Goal: Task Accomplishment & Management: Use online tool/utility

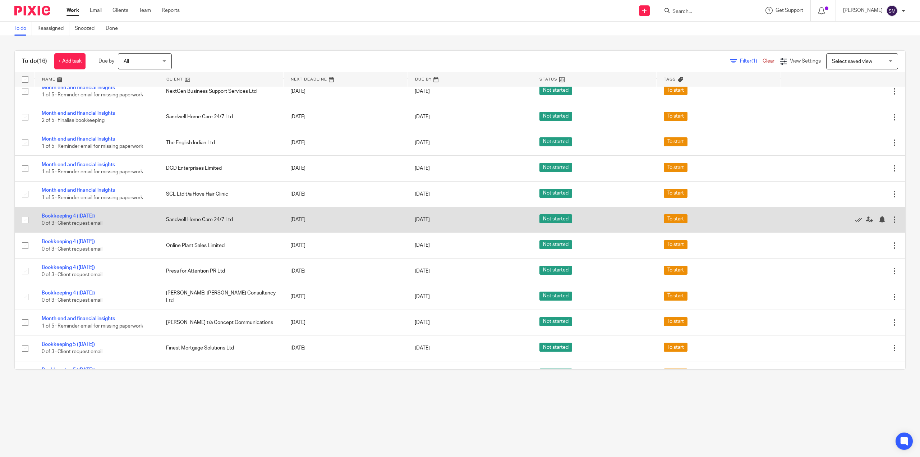
scroll to position [36, 0]
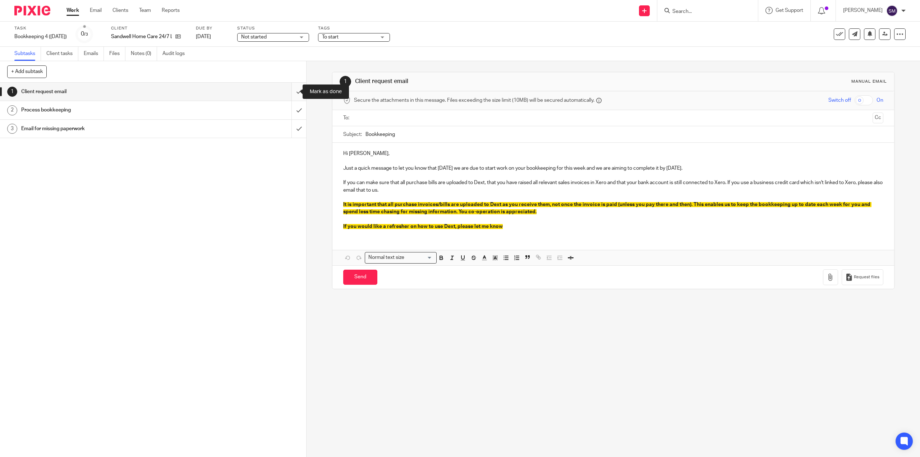
click at [292, 91] on input "submit" at bounding box center [153, 92] width 306 height 18
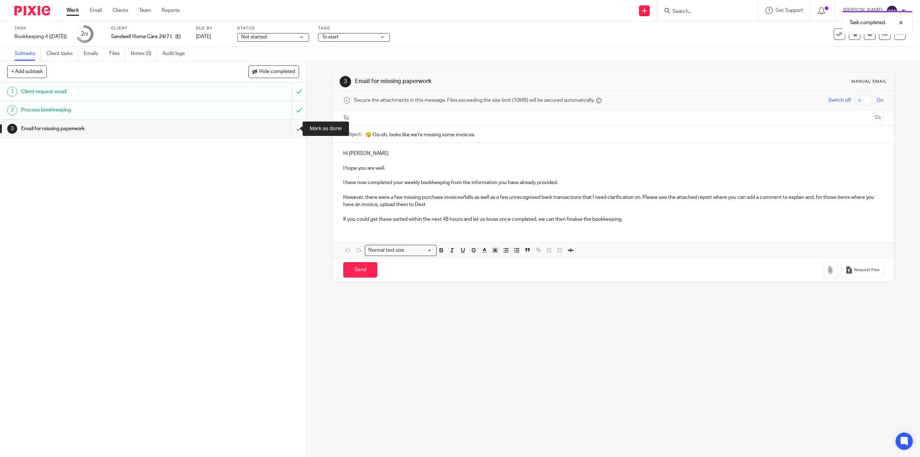
click at [294, 135] on input "submit" at bounding box center [153, 129] width 306 height 18
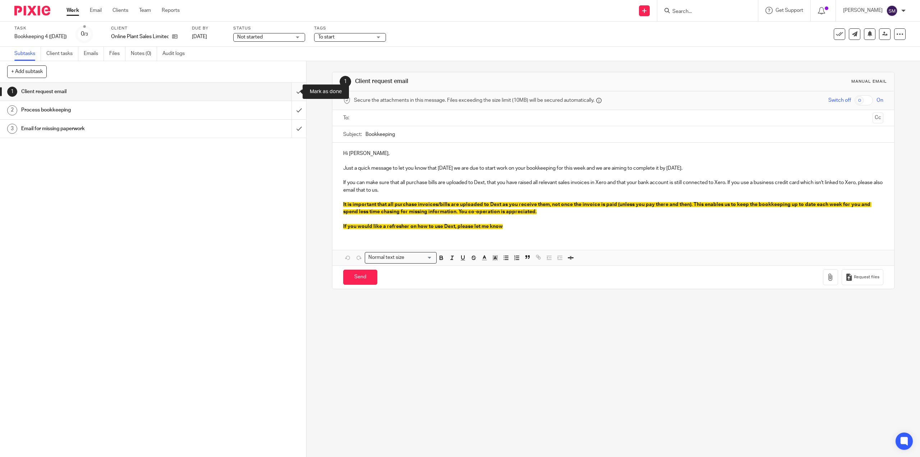
click at [293, 92] on input "submit" at bounding box center [153, 92] width 306 height 18
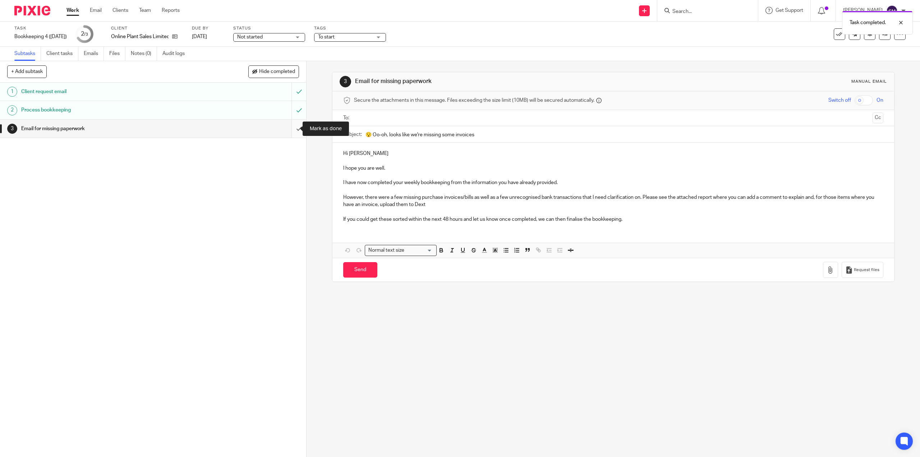
click at [292, 129] on input "submit" at bounding box center [153, 129] width 306 height 18
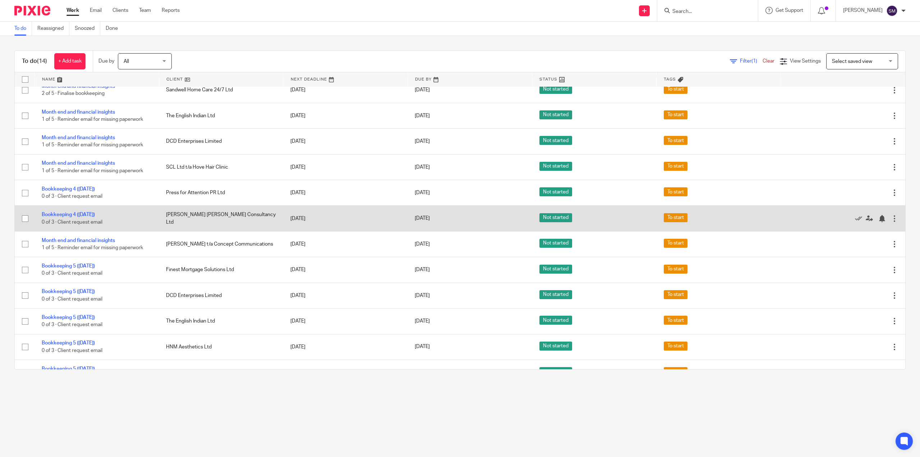
scroll to position [77, 0]
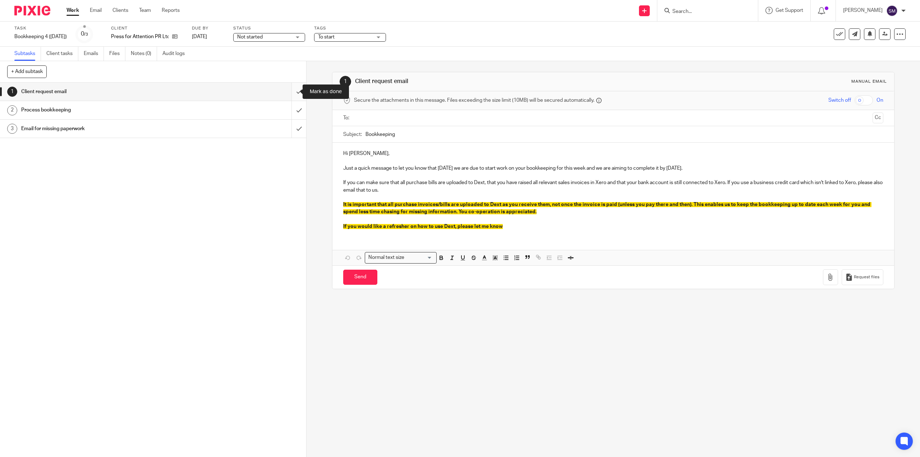
click at [293, 90] on input "submit" at bounding box center [153, 92] width 306 height 18
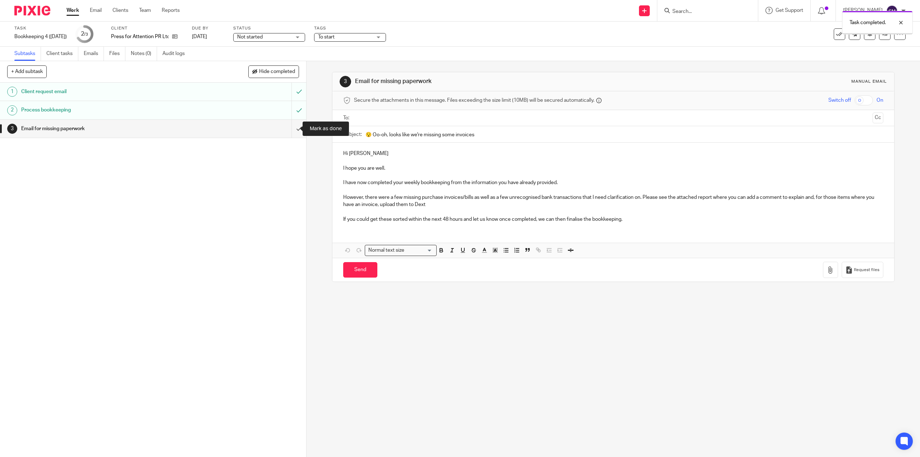
click at [289, 129] on input "submit" at bounding box center [153, 129] width 306 height 18
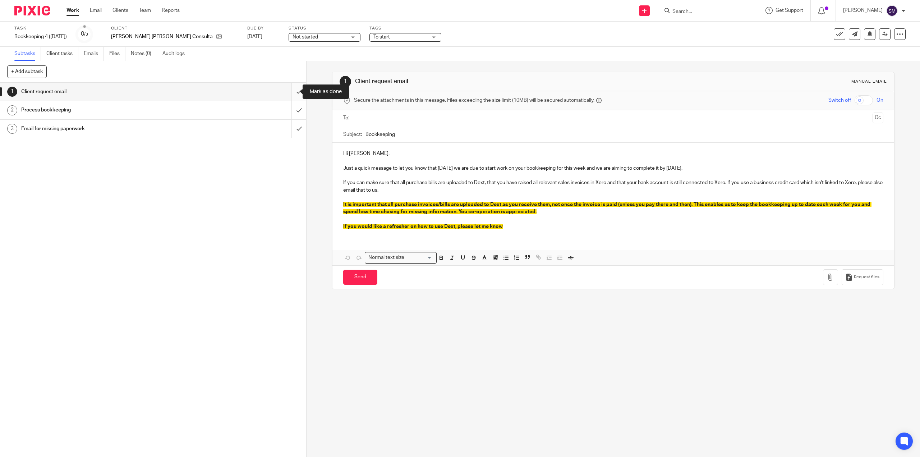
click at [296, 91] on input "submit" at bounding box center [153, 92] width 306 height 18
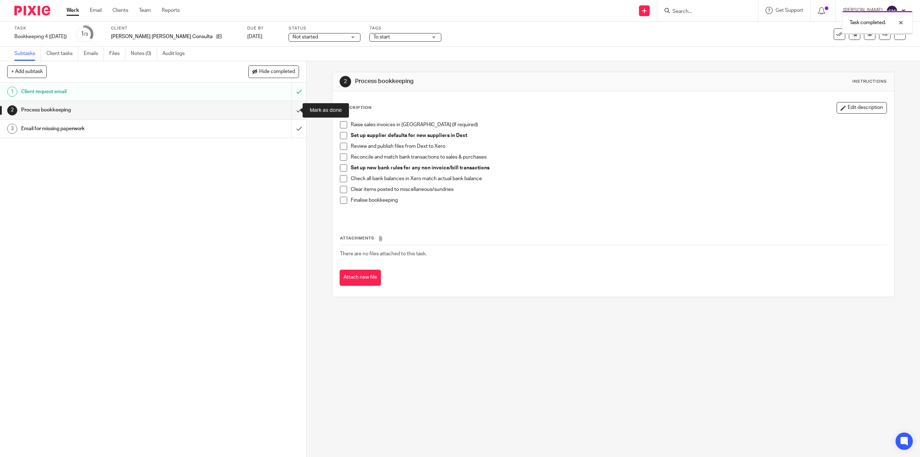
click at [291, 111] on input "submit" at bounding box center [153, 110] width 306 height 18
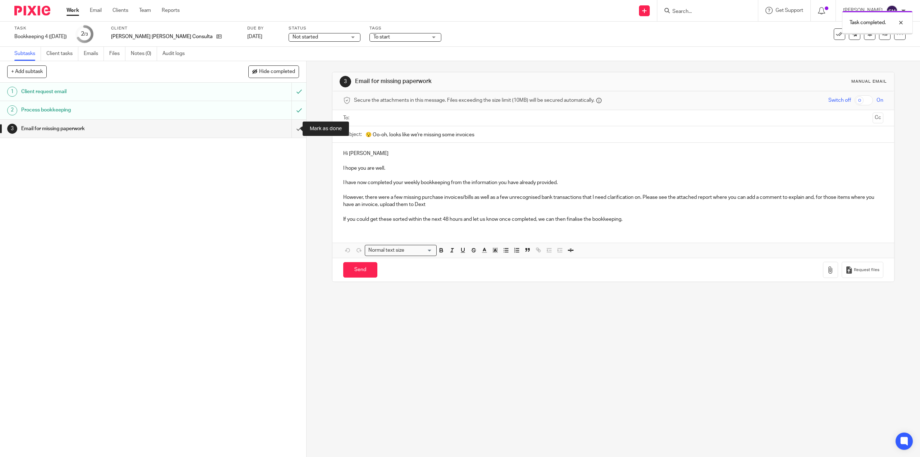
click at [293, 126] on input "submit" at bounding box center [153, 129] width 306 height 18
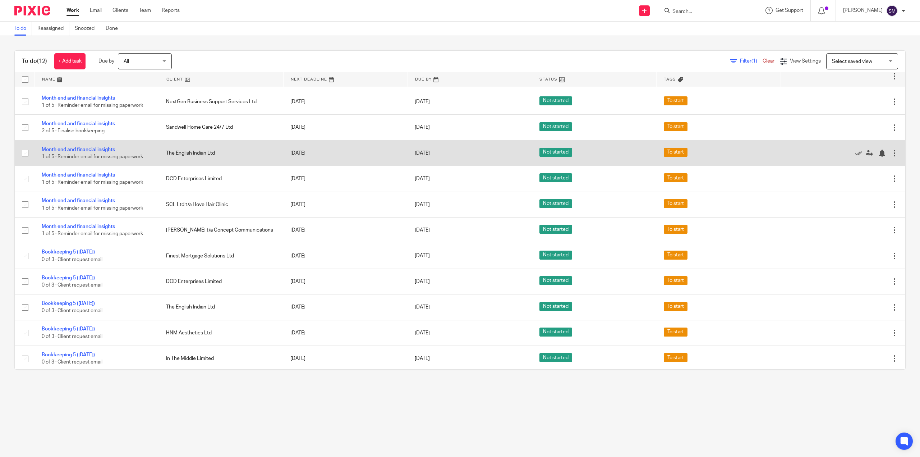
scroll to position [26, 0]
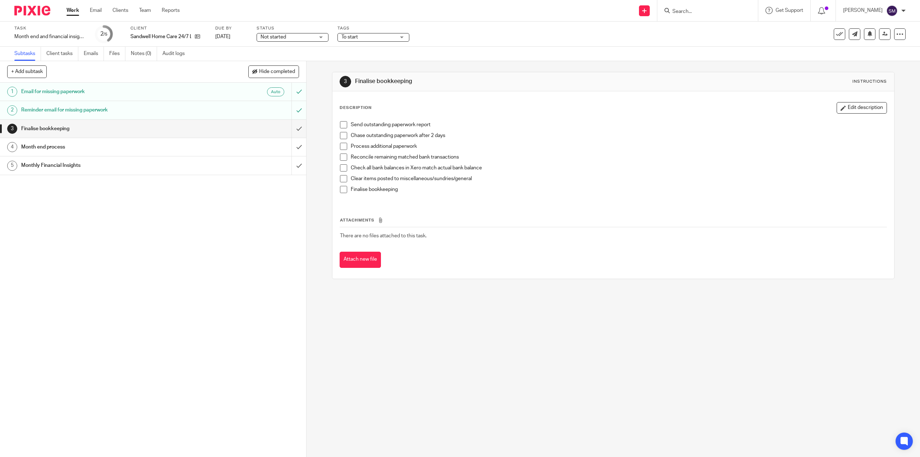
click at [50, 147] on h1 "Month end process" at bounding box center [108, 147] width 175 height 11
